Goal: Task Accomplishment & Management: Manage account settings

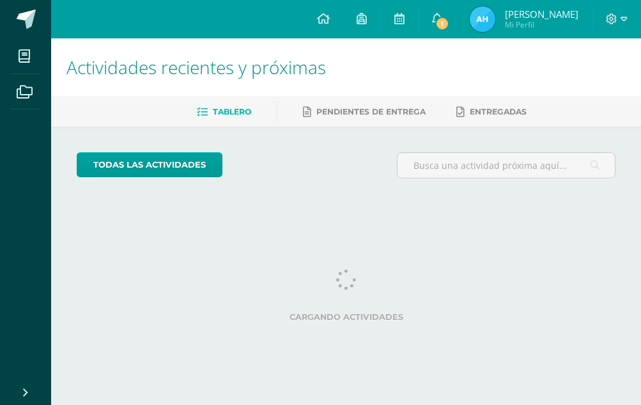
click at [627, 21] on div at bounding box center [617, 19] width 49 height 38
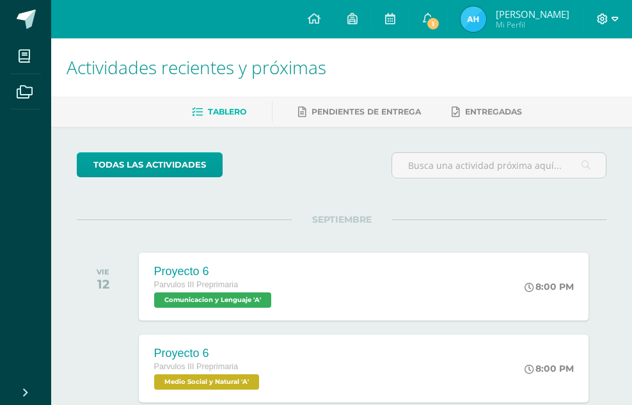
click at [616, 17] on icon at bounding box center [614, 19] width 7 height 12
click at [565, 90] on span "Cerrar sesión" at bounding box center [575, 87] width 58 height 12
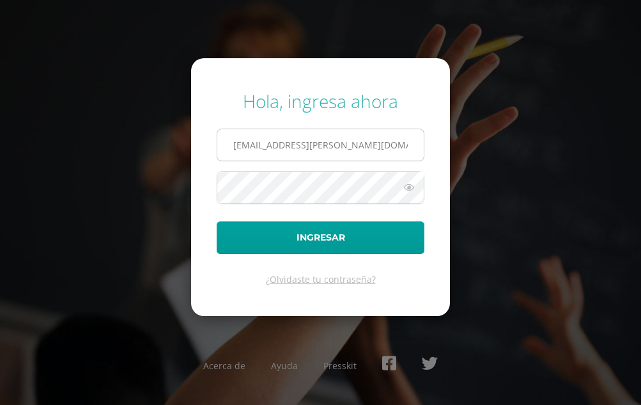
click at [364, 156] on input "alexavalentina@fatima.edoo.gt" at bounding box center [320, 144] width 207 height 31
type input "20180042@fatima.edu.gt"
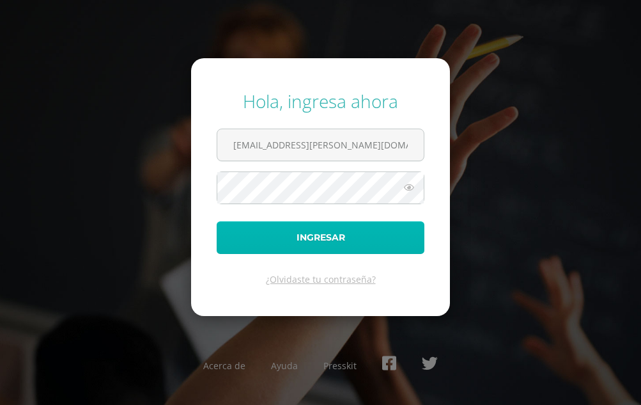
click at [338, 235] on button "Ingresar" at bounding box center [321, 237] width 208 height 33
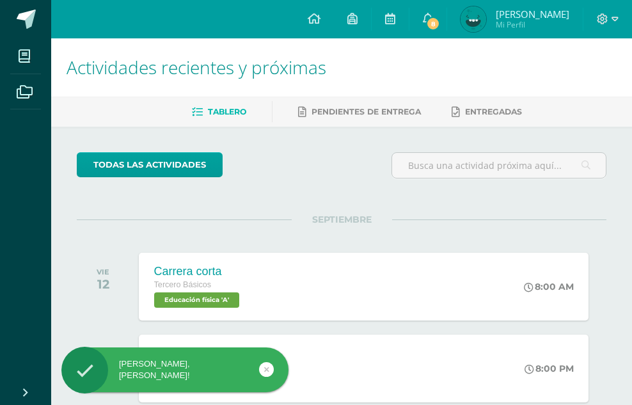
scroll to position [128, 0]
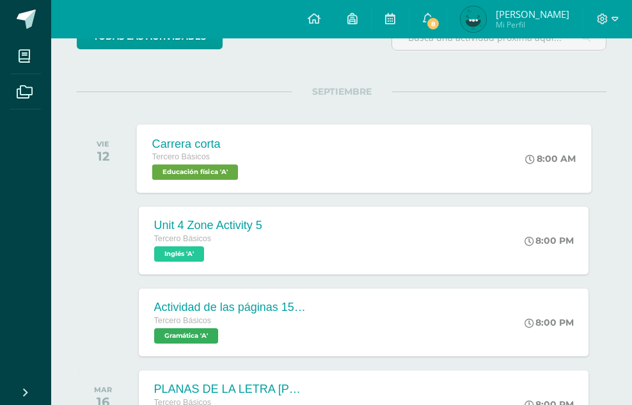
click at [184, 169] on span "Educación física 'A'" at bounding box center [195, 171] width 86 height 15
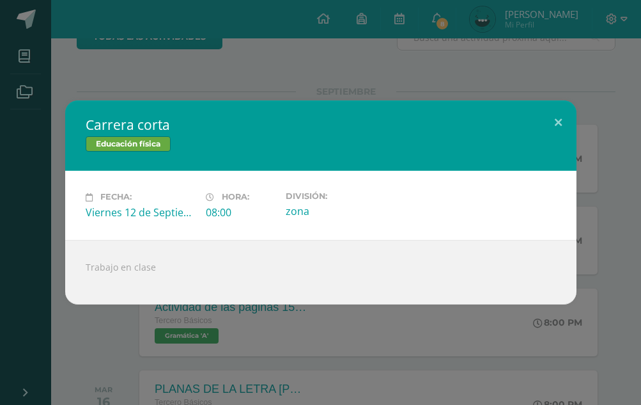
drag, startPoint x: 118, startPoint y: 273, endPoint x: 160, endPoint y: 245, distance: 51.3
click at [119, 272] on div "Trabajo en clase" at bounding box center [321, 272] width 512 height 65
click at [555, 121] on button at bounding box center [558, 121] width 36 height 43
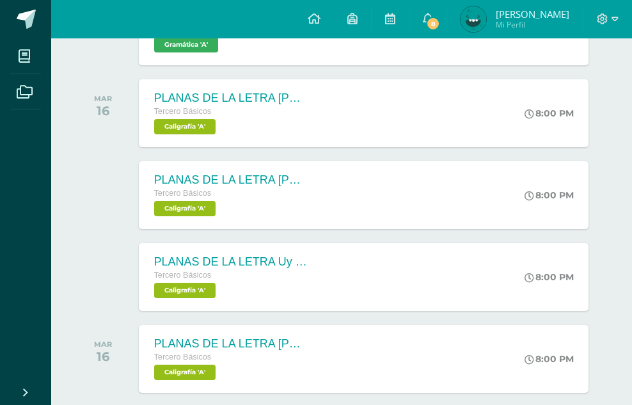
scroll to position [0, 0]
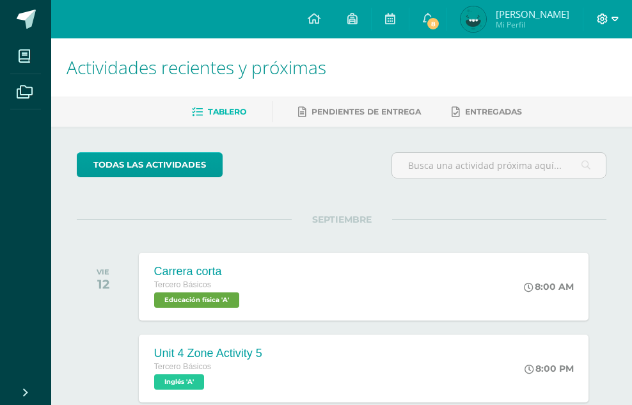
click at [614, 17] on icon at bounding box center [614, 19] width 7 height 12
click at [522, 9] on span "[PERSON_NAME]" at bounding box center [533, 14] width 74 height 13
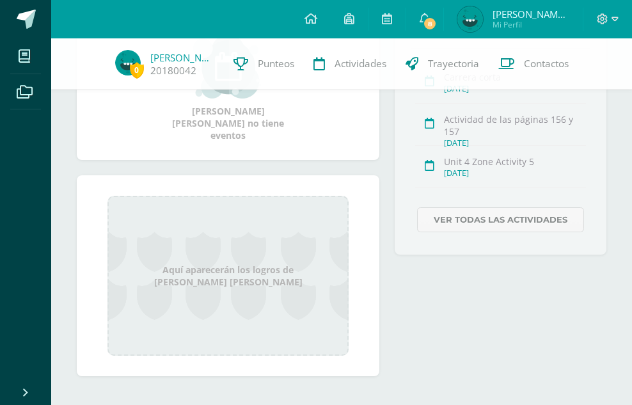
scroll to position [251, 0]
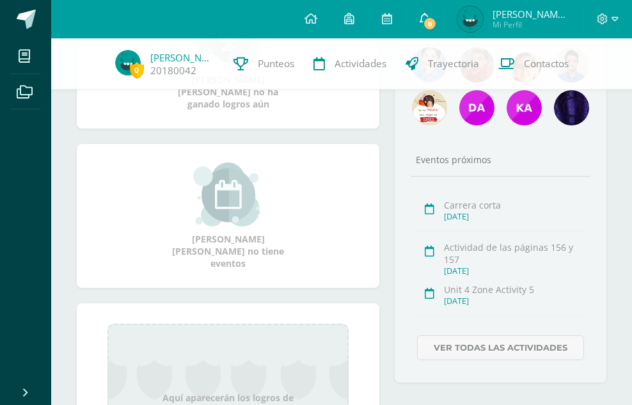
click at [437, 19] on span "8" at bounding box center [430, 24] width 14 height 14
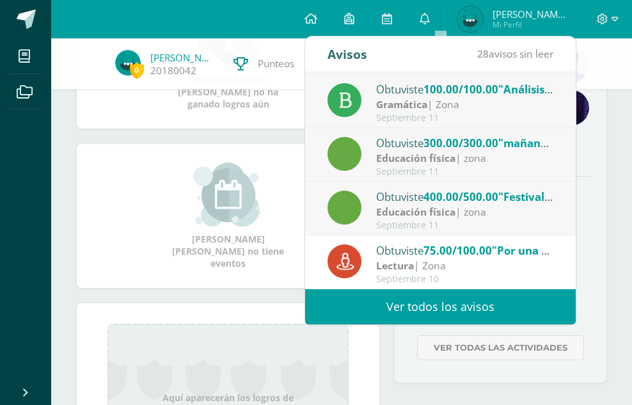
scroll to position [0, 0]
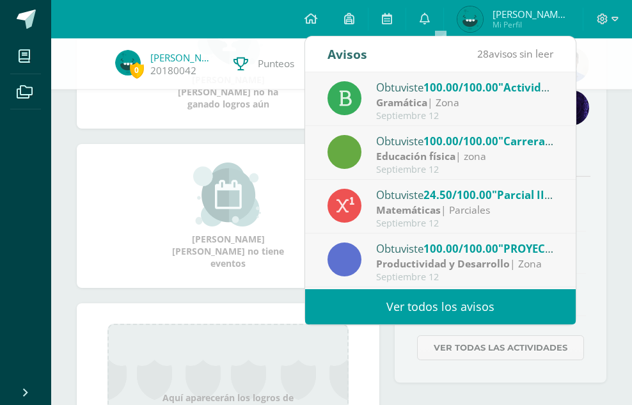
click at [602, 68] on div "0 Lilian Contreras 20180042 Punteos Actividades Trayectoria Contactos" at bounding box center [316, 63] width 632 height 51
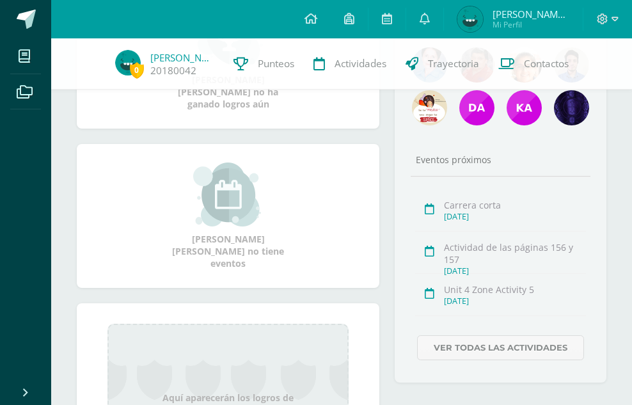
click at [462, 213] on div "Sept. 12, 2025" at bounding box center [515, 216] width 142 height 11
click at [487, 348] on link "Ver todas las actividades" at bounding box center [500, 347] width 167 height 25
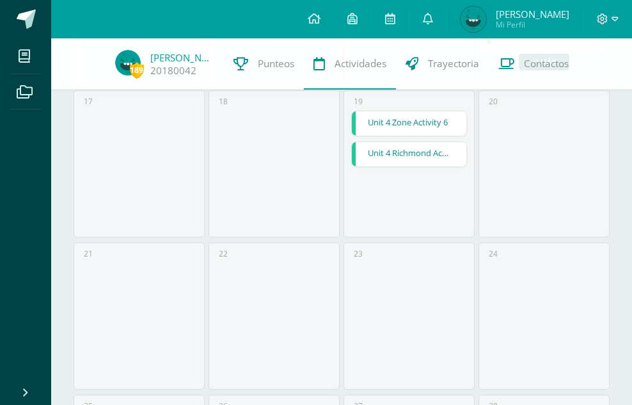
scroll to position [382, 0]
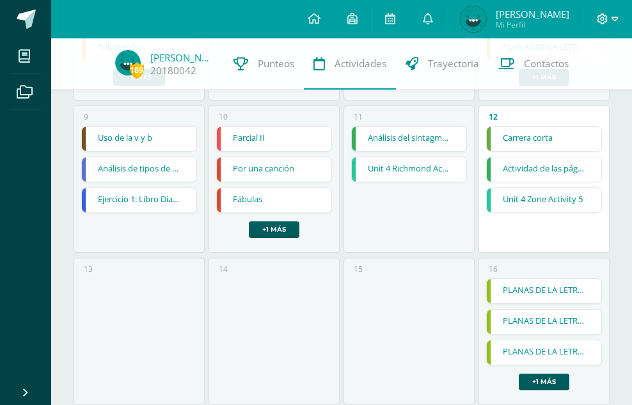
click at [606, 24] on icon at bounding box center [603, 19] width 12 height 12
click at [597, 83] on span "Cerrar sesión" at bounding box center [574, 87] width 58 height 12
